Goal: Check status

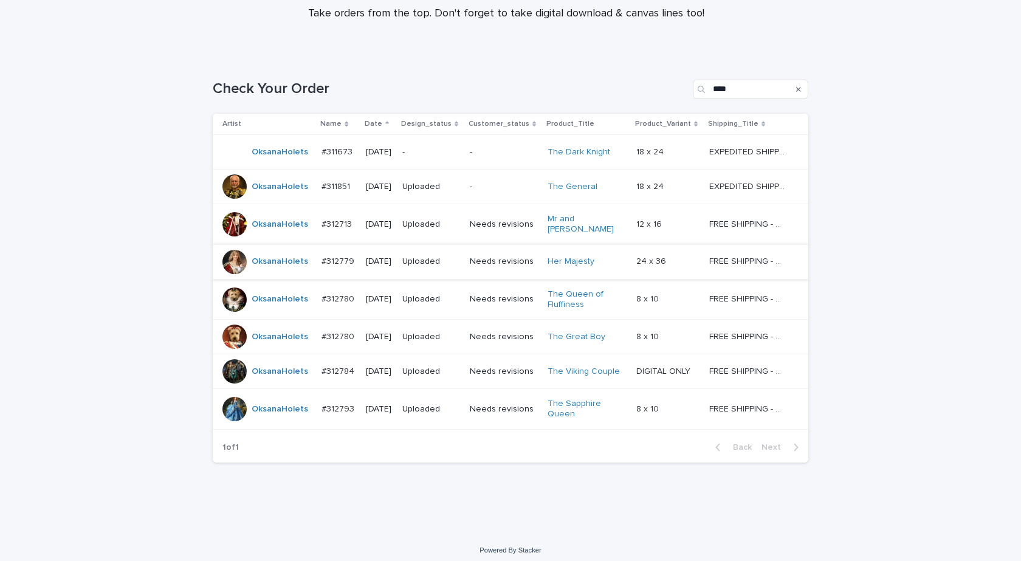
scroll to position [135, 0]
click at [264, 407] on link "OksanaHolets" at bounding box center [280, 408] width 57 height 10
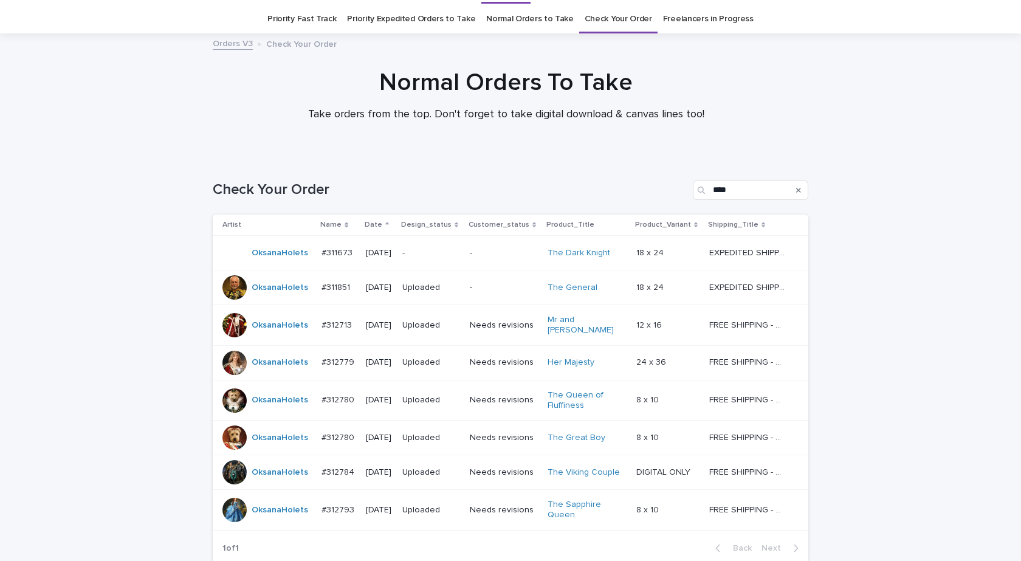
scroll to position [39, 0]
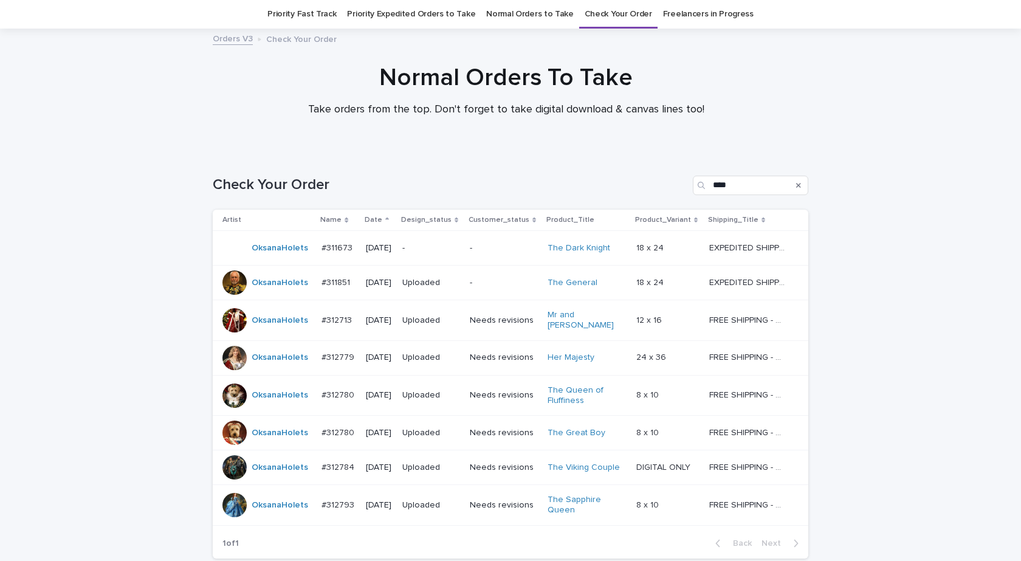
click at [265, 510] on div "OksanaHolets" at bounding box center [266, 505] width 89 height 24
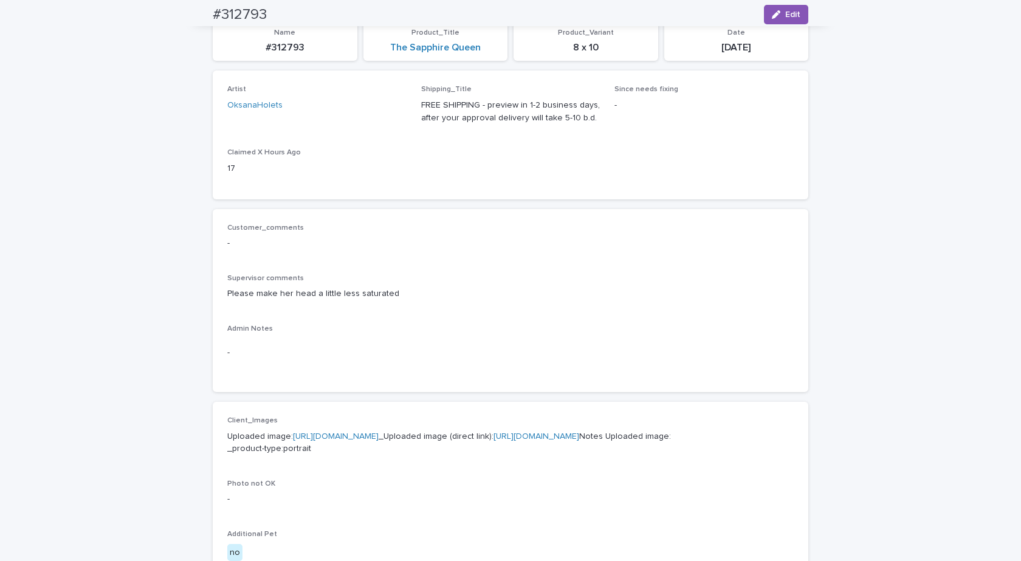
scroll to position [122, 0]
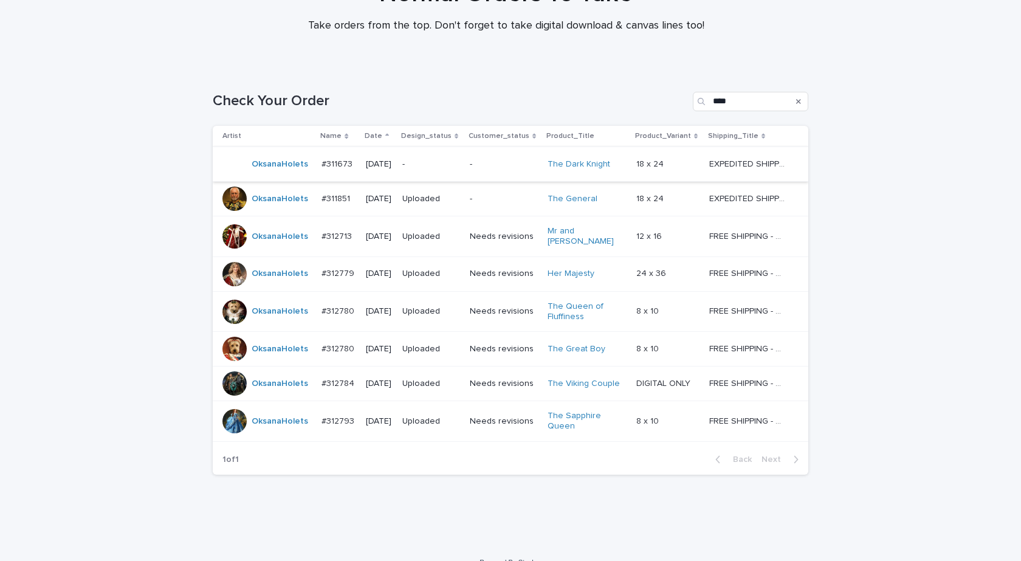
scroll to position [135, 0]
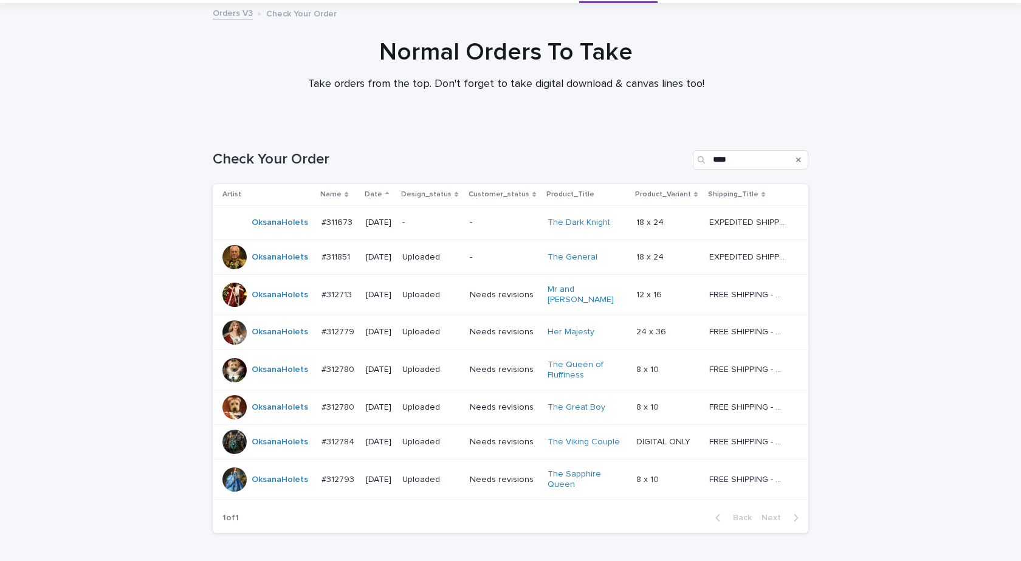
scroll to position [135, 0]
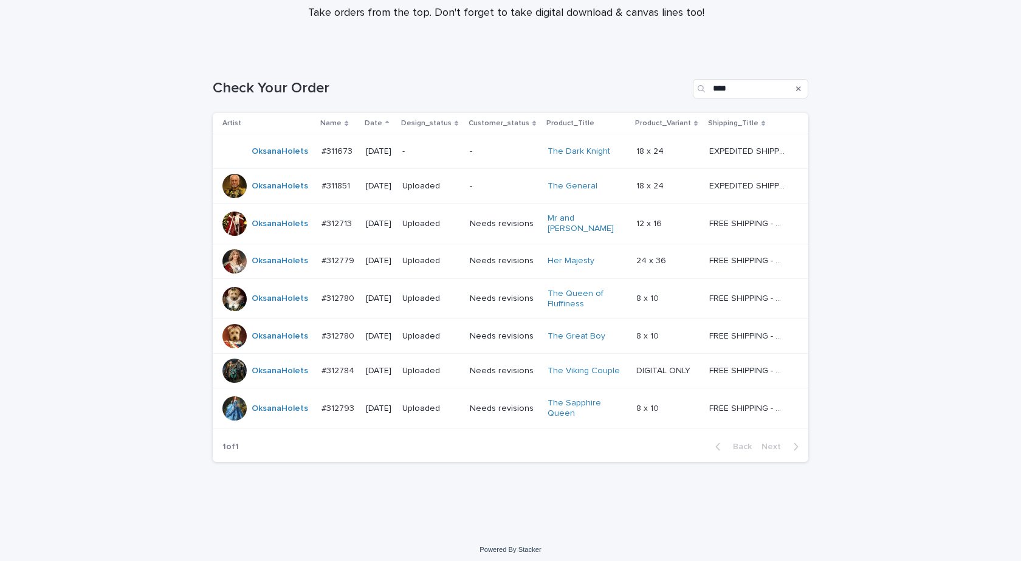
click at [911, 423] on div "Loading... Saving… Loading... Saving… Check Your Order **** Artist Name Date De…" at bounding box center [510, 294] width 1021 height 478
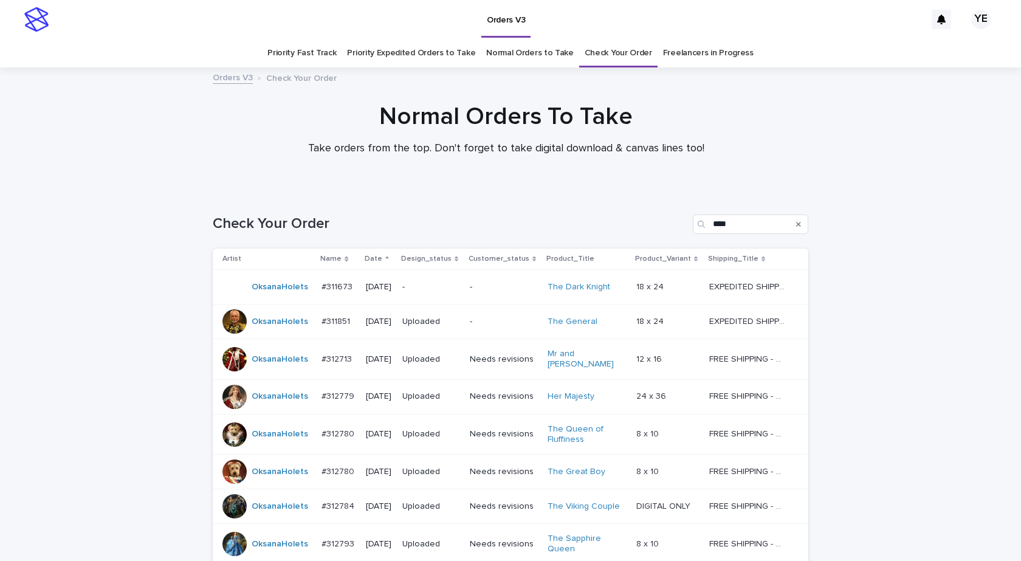
click at [586, 58] on link "Check Your Order" at bounding box center [618, 53] width 67 height 29
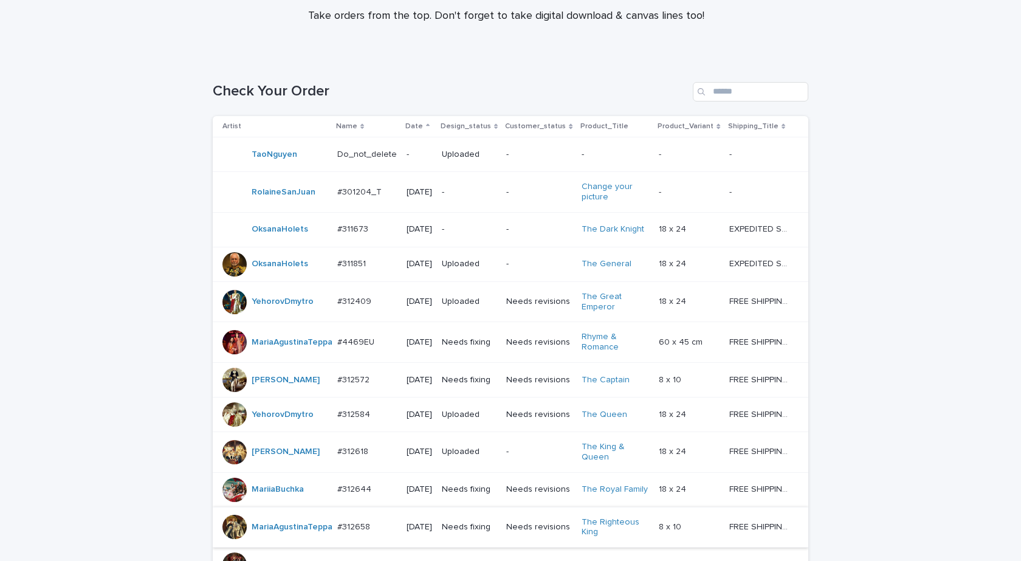
scroll to position [243, 0]
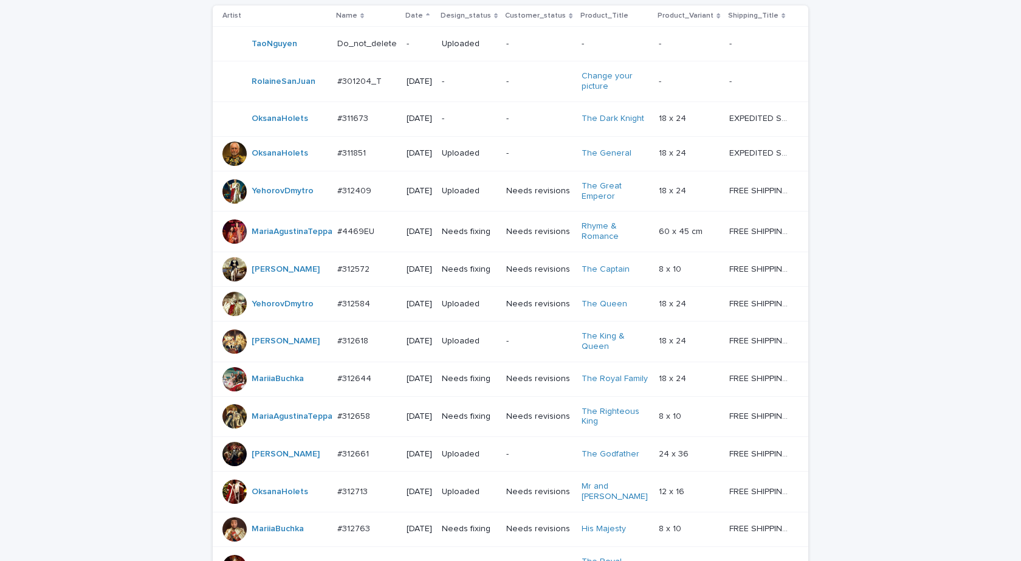
click at [407, 18] on p "Date" at bounding box center [414, 15] width 18 height 13
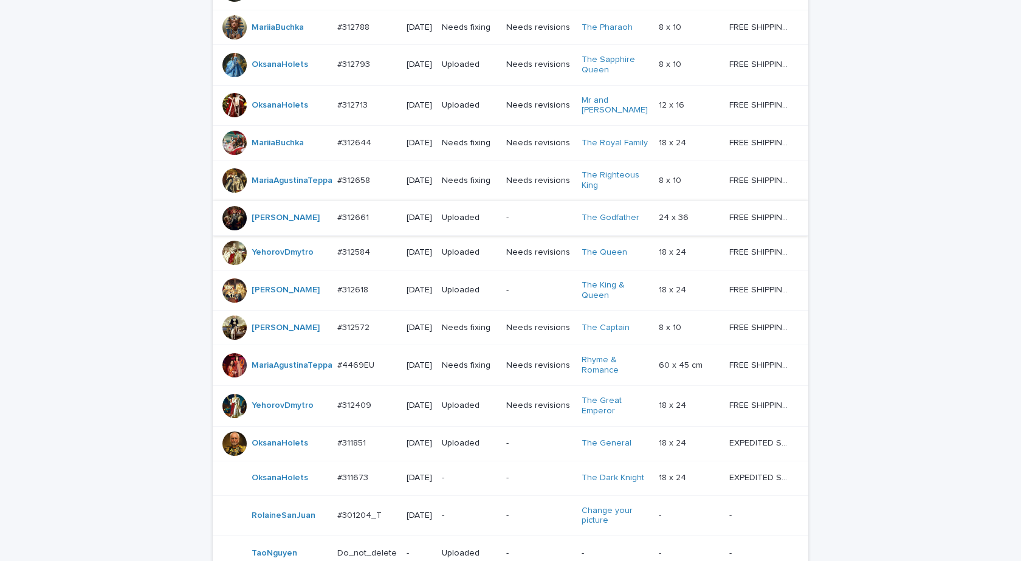
scroll to position [486, 0]
click at [225, 301] on div at bounding box center [234, 289] width 24 height 24
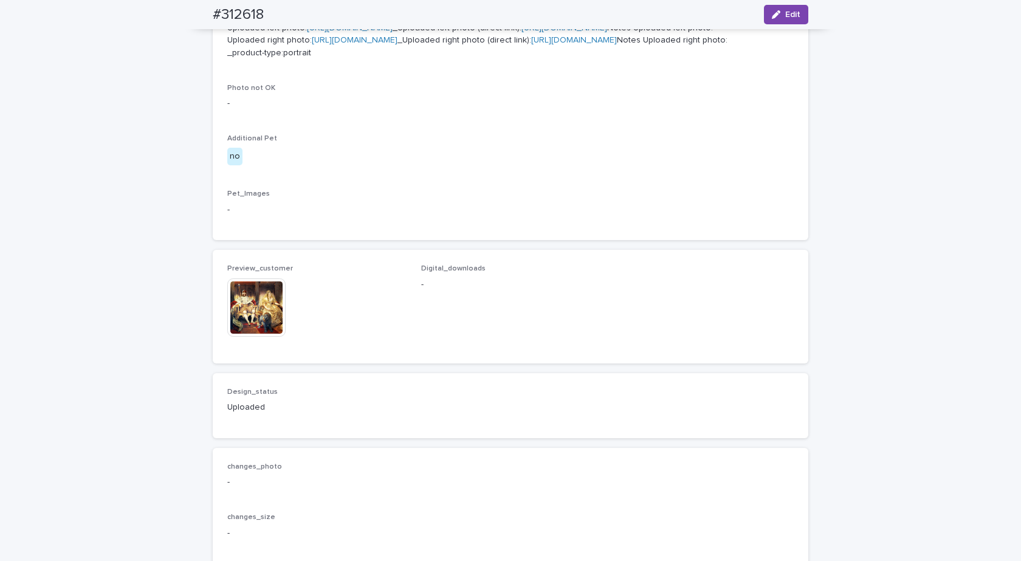
scroll to position [790, 0]
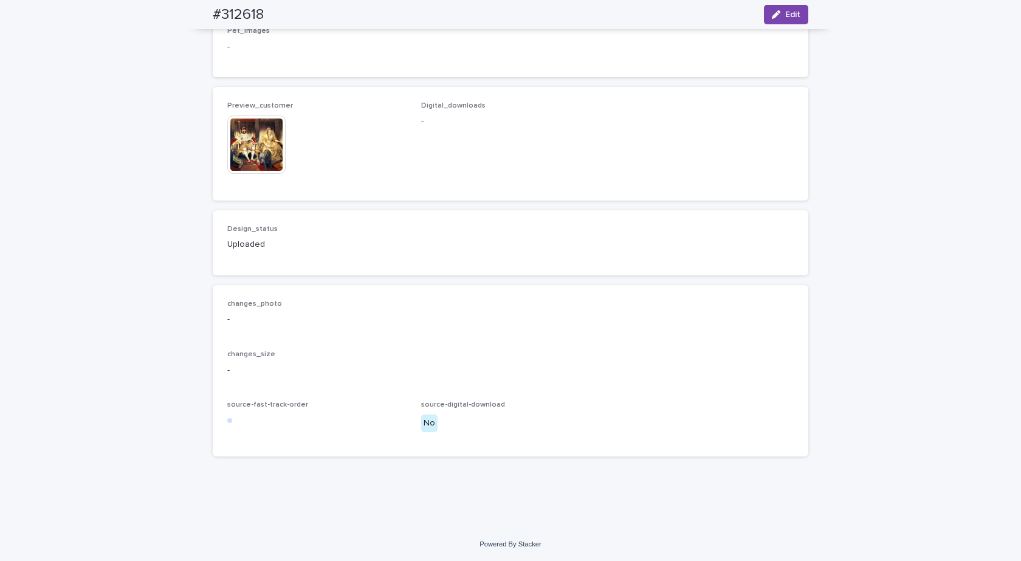
click at [252, 174] on img at bounding box center [256, 144] width 58 height 58
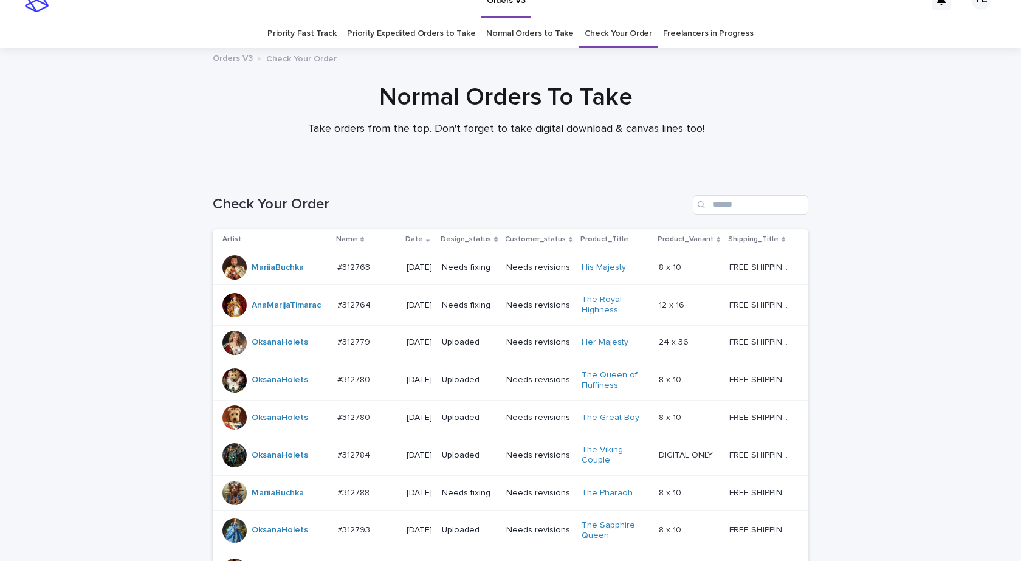
scroll to position [39, 0]
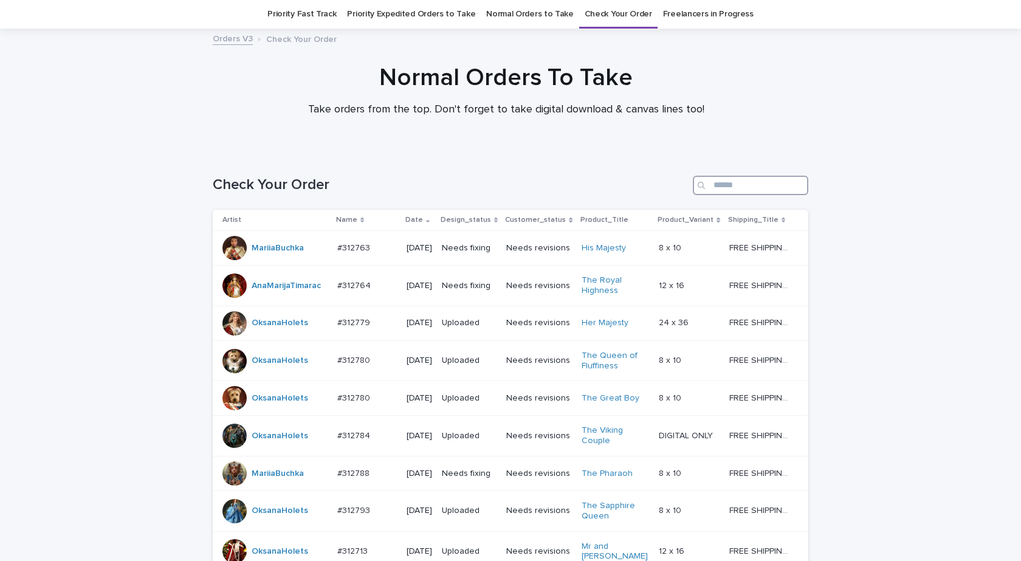
click at [727, 185] on input "Search" at bounding box center [750, 185] width 115 height 19
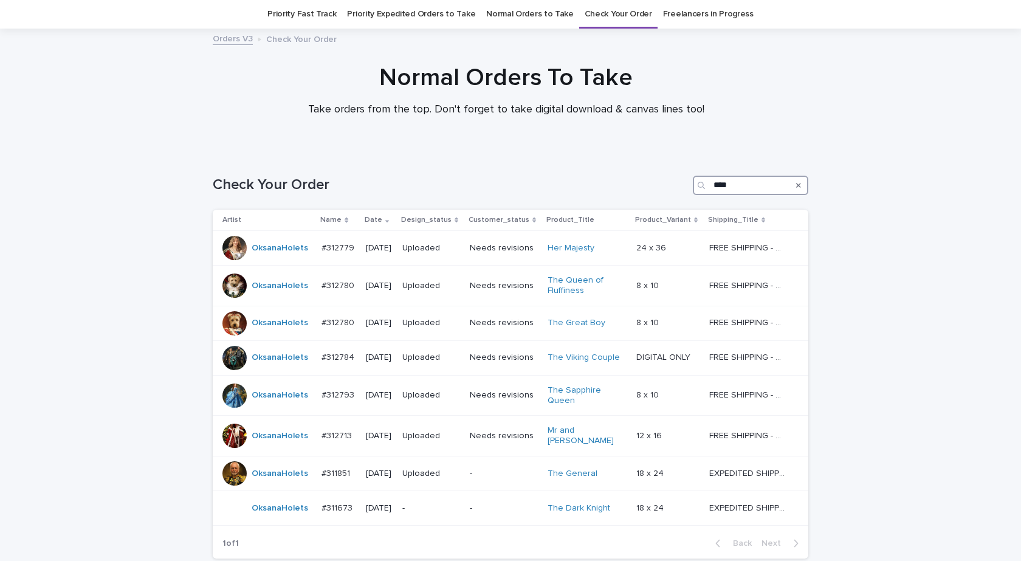
type input "****"
click at [365, 219] on p "Date" at bounding box center [374, 219] width 18 height 13
